Goal: Feedback & Contribution: Leave review/rating

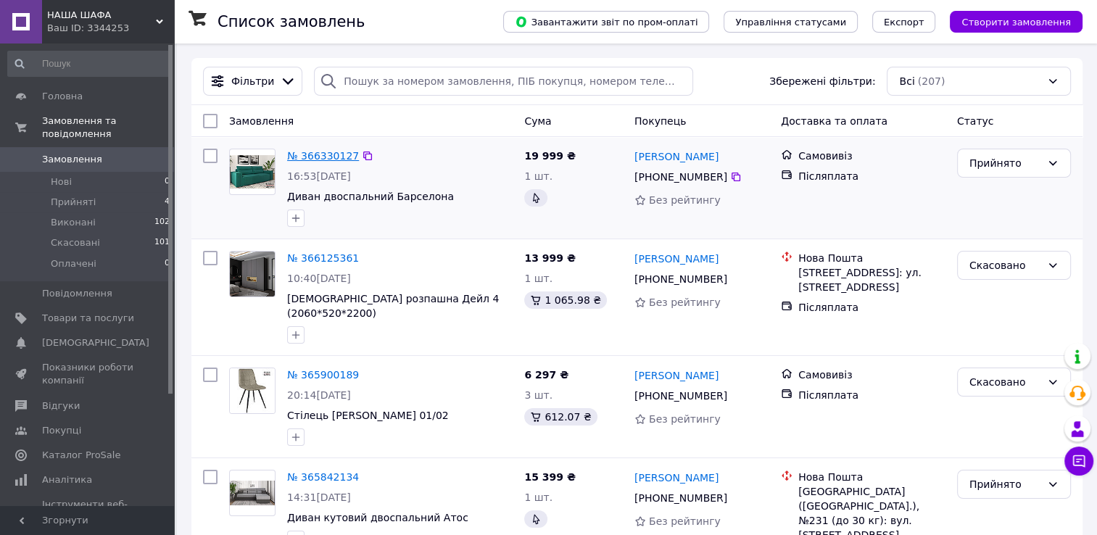
click at [329, 157] on link "№ 366330127" at bounding box center [323, 156] width 72 height 12
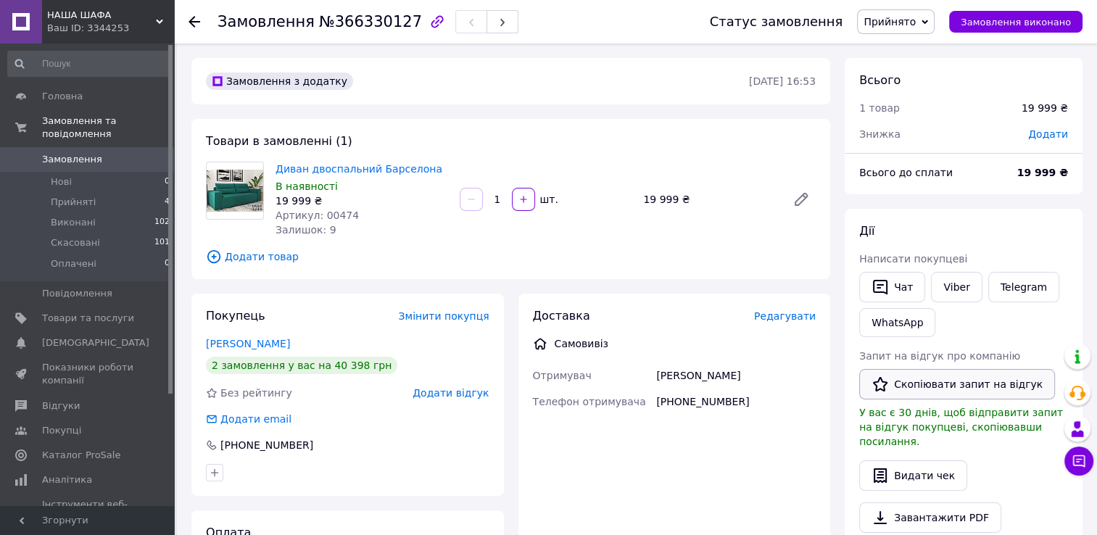
click at [919, 384] on button "Скопіювати запит на відгук" at bounding box center [957, 384] width 196 height 30
click at [79, 154] on link "Замовлення 0" at bounding box center [89, 159] width 178 height 25
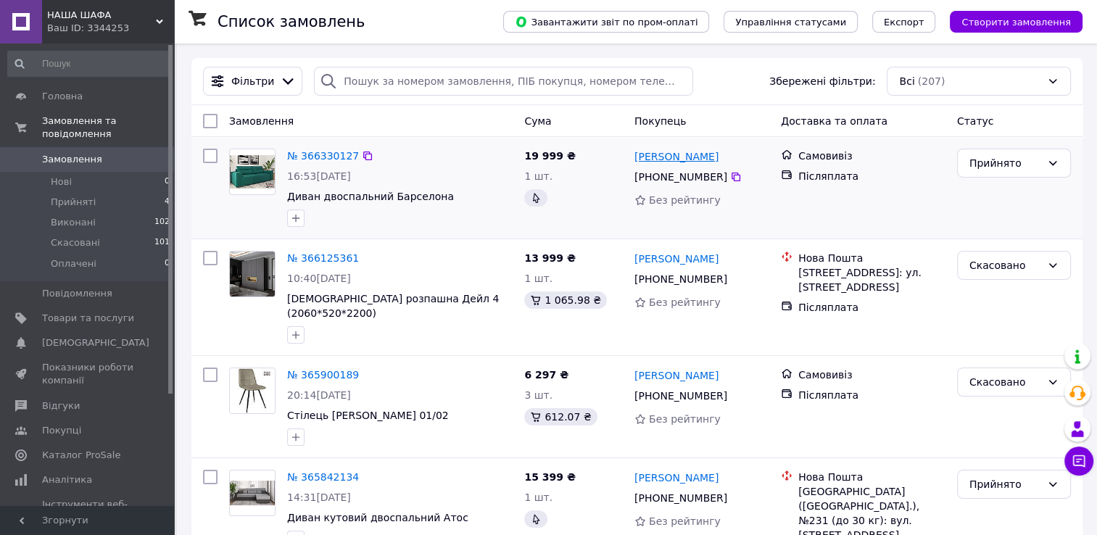
click at [650, 160] on link "Віталій Артюх" at bounding box center [676, 156] width 84 height 15
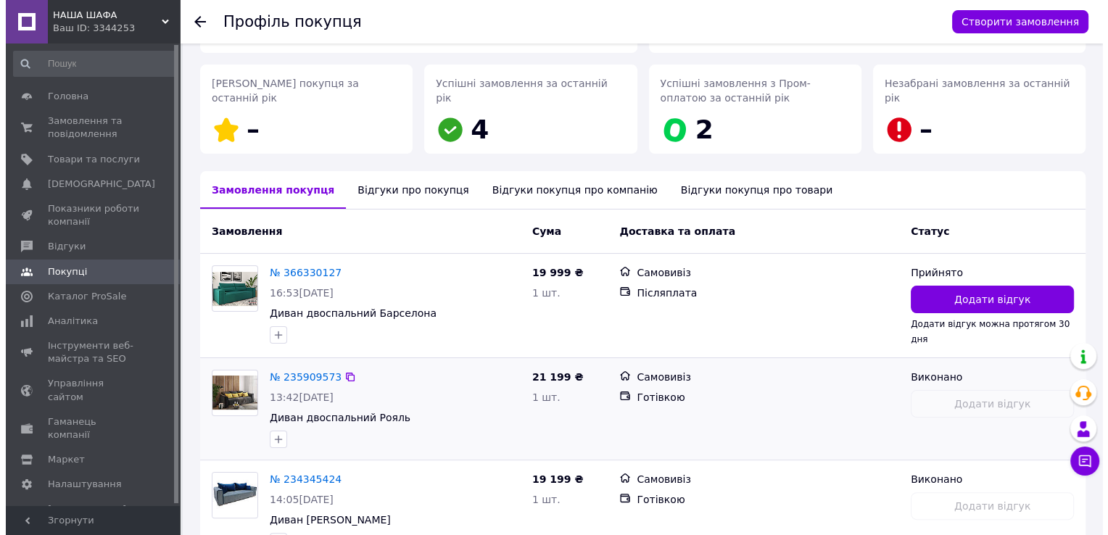
scroll to position [218, 0]
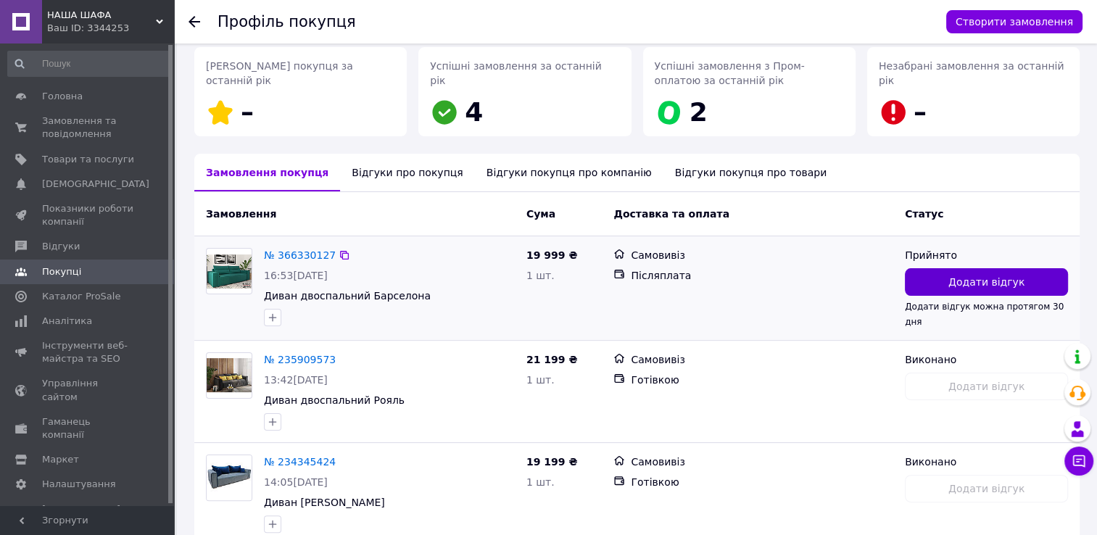
click at [954, 283] on span "Додати відгук" at bounding box center [986, 282] width 76 height 15
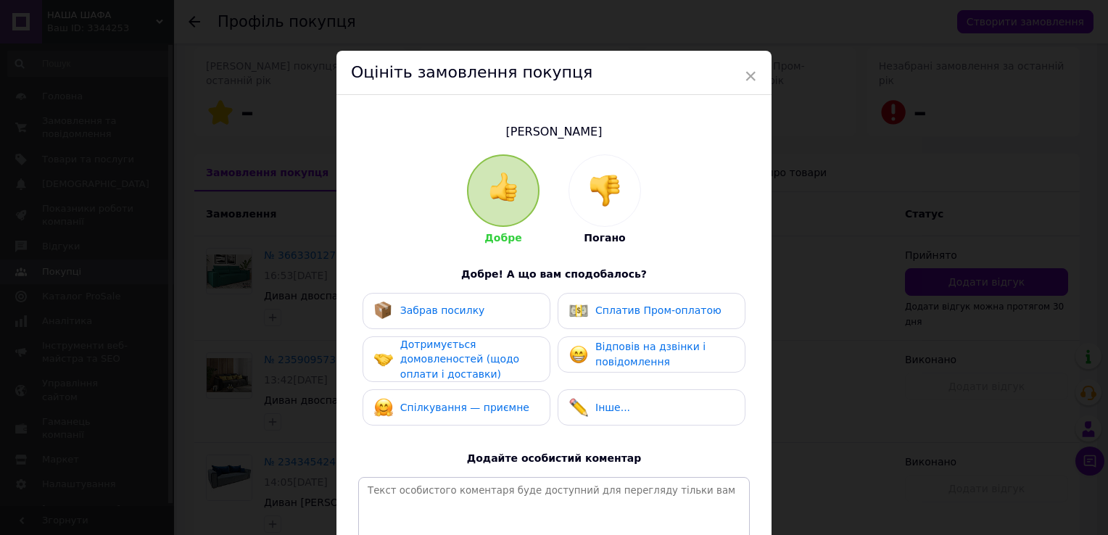
click at [434, 363] on span "Дотримується домовленостей (щодо оплати і доставки)" at bounding box center [459, 359] width 119 height 41
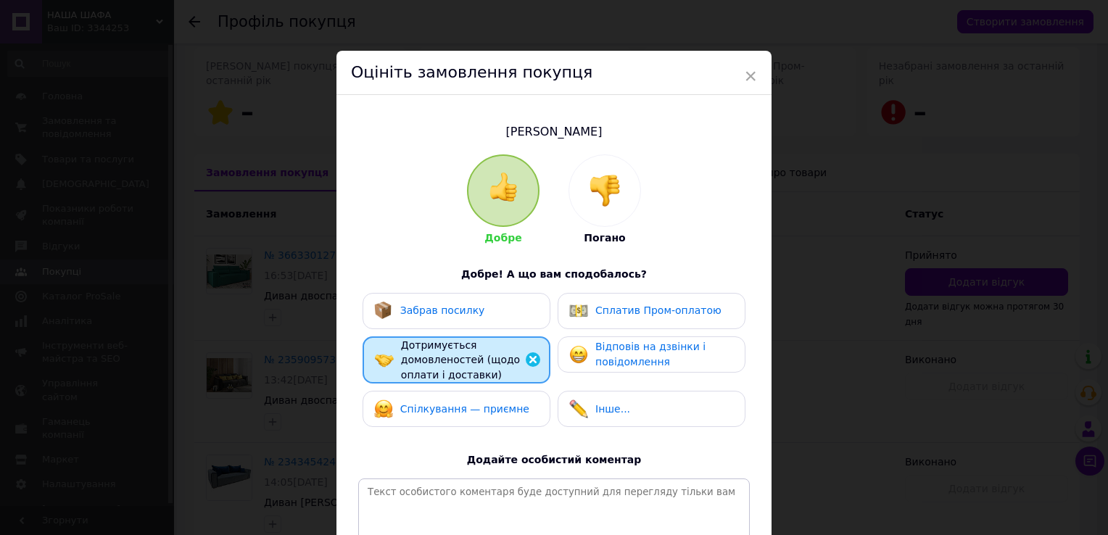
click at [621, 356] on span "Відповів на дзвінки і повідомлення" at bounding box center [650, 354] width 110 height 27
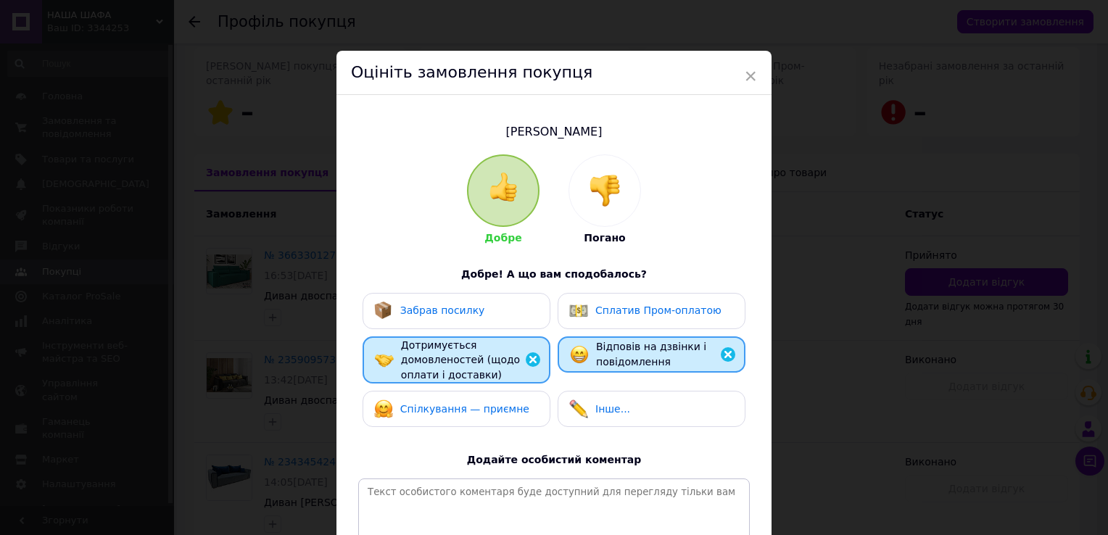
click at [447, 413] on span "Спілкування — приємне" at bounding box center [464, 409] width 129 height 12
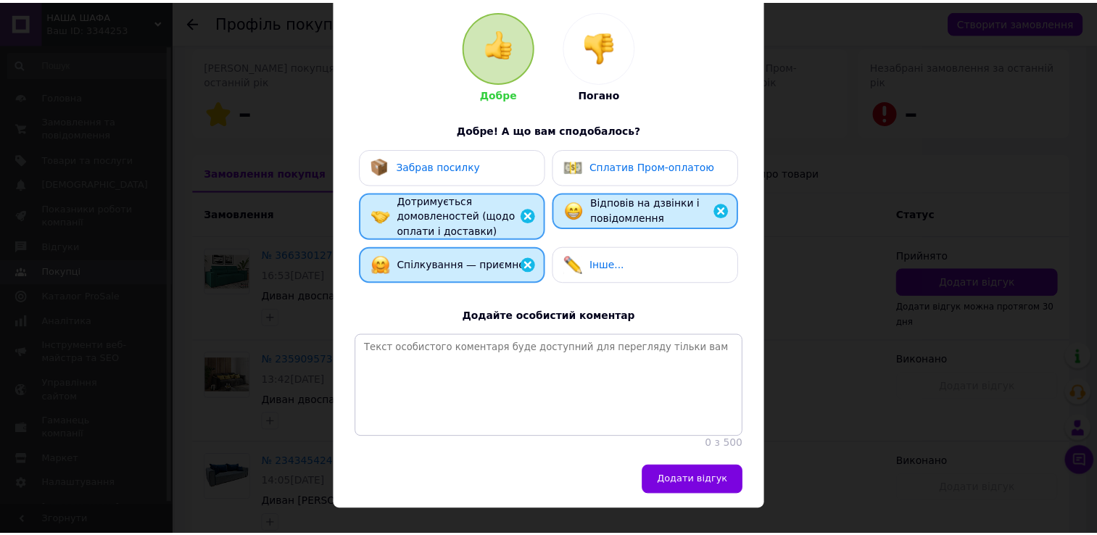
scroll to position [145, 0]
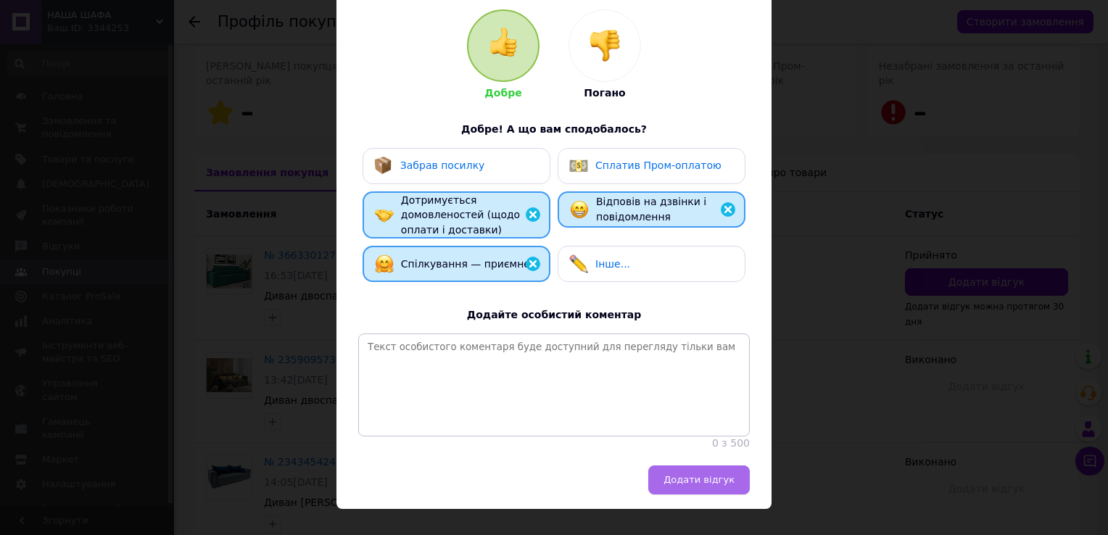
click at [690, 485] on span "Додати відгук" at bounding box center [698, 479] width 71 height 11
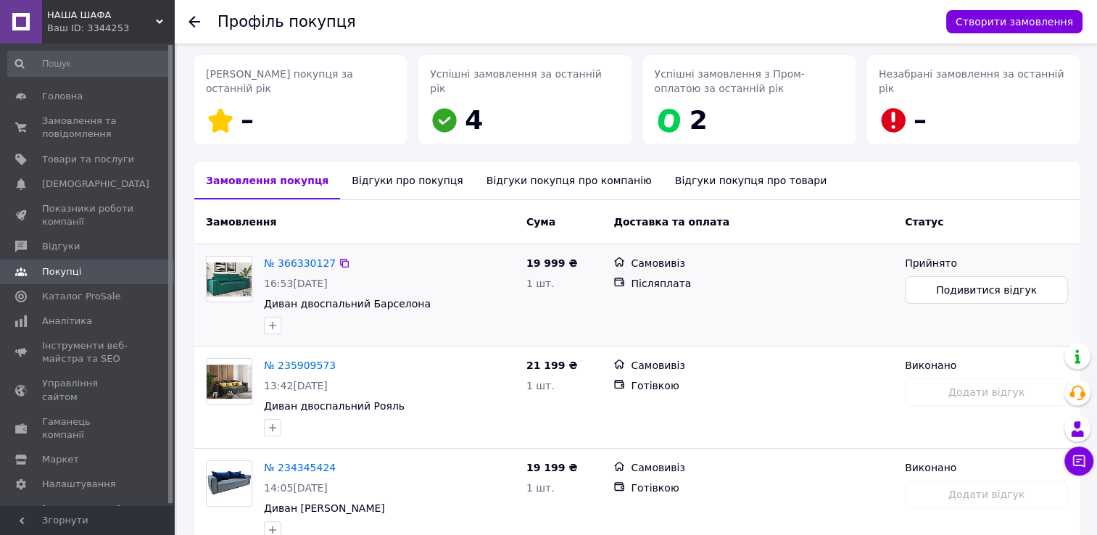
scroll to position [218, 0]
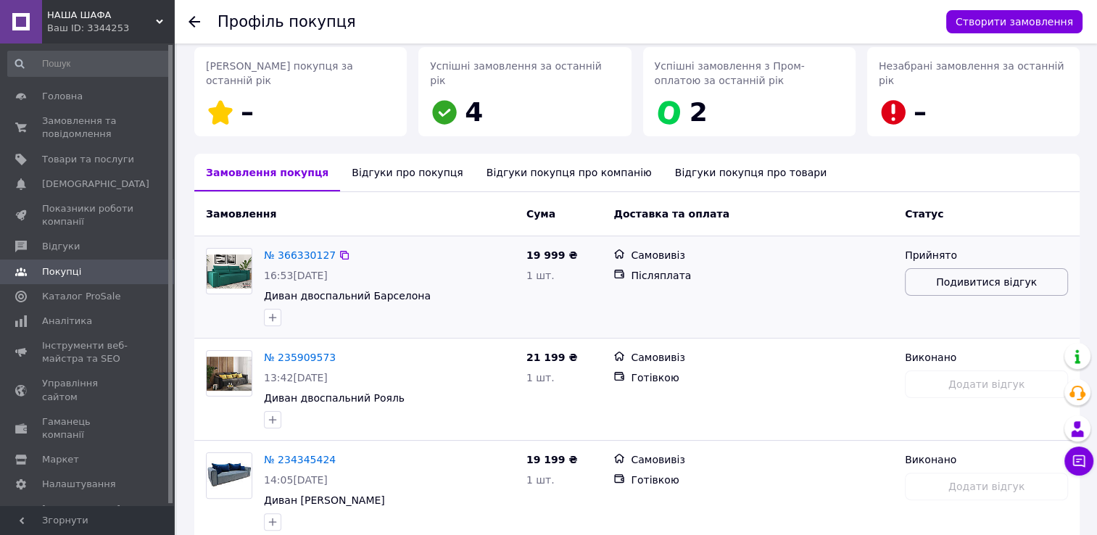
click at [932, 287] on button "Подивитися відгук" at bounding box center [986, 282] width 163 height 28
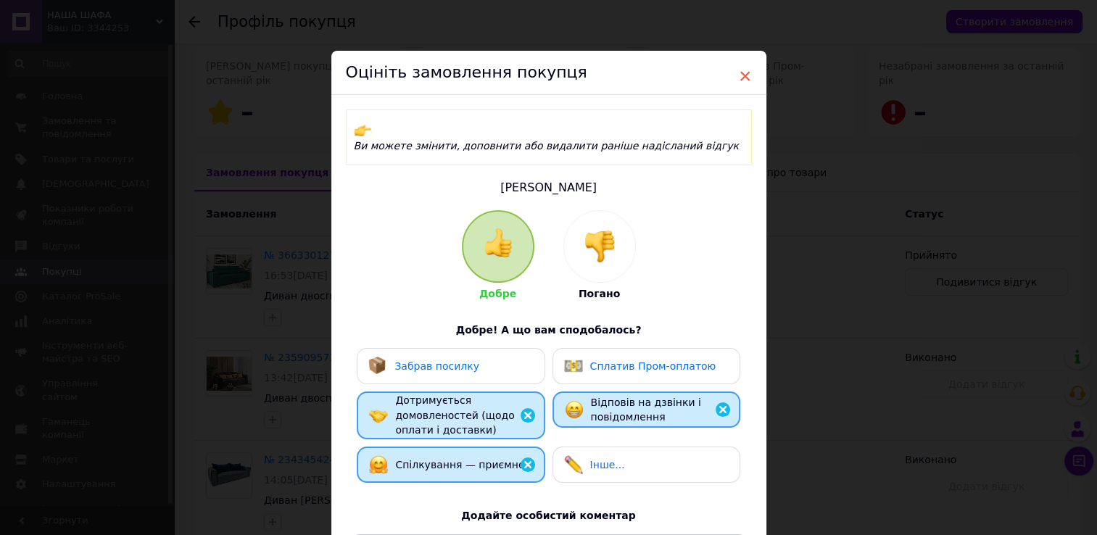
click at [743, 78] on span "×" at bounding box center [745, 76] width 13 height 25
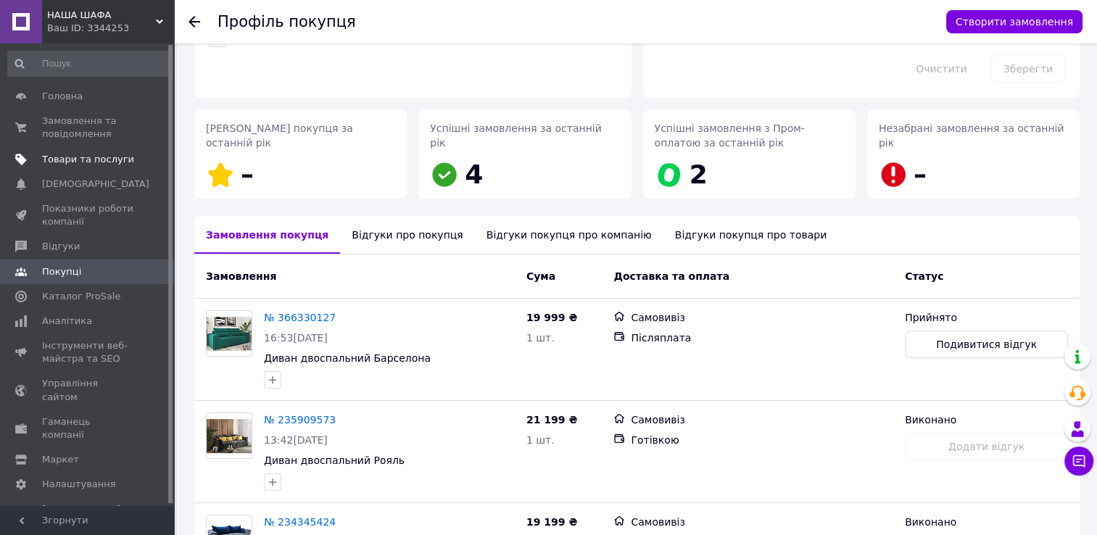
scroll to position [0, 0]
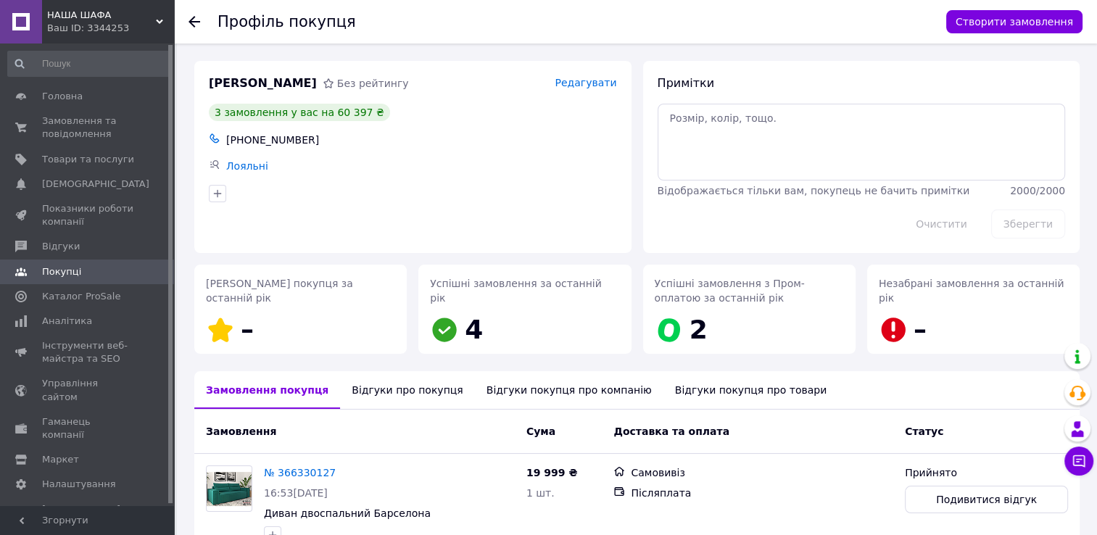
click at [86, 276] on span "Покупці" at bounding box center [88, 271] width 92 height 13
